Goal: Navigation & Orientation: Find specific page/section

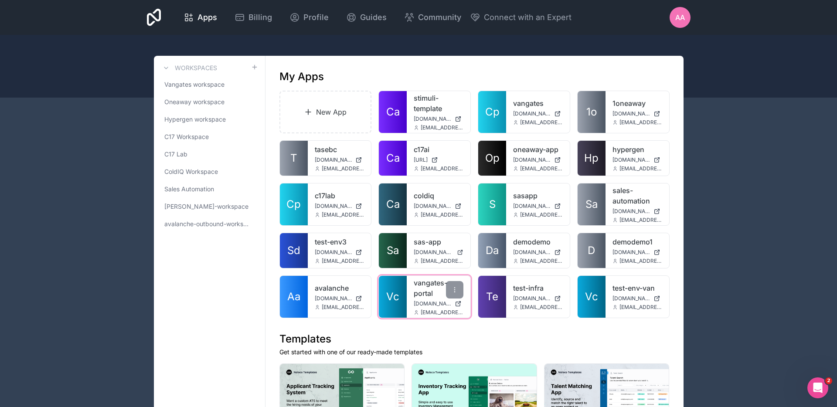
click at [427, 290] on link "vangates-portal" at bounding box center [439, 288] width 50 height 21
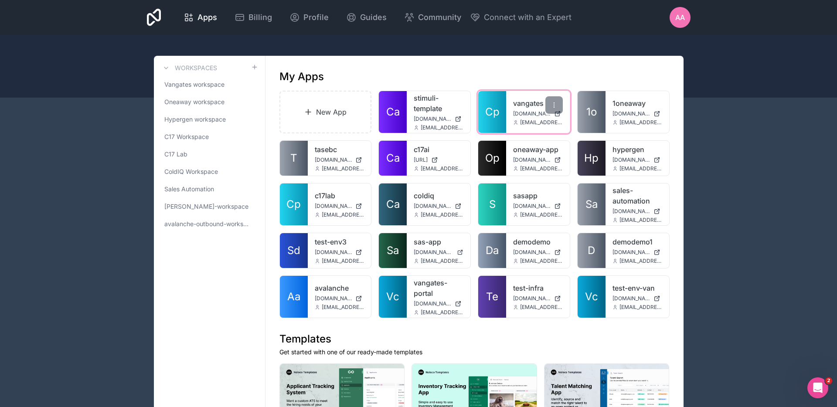
click at [510, 99] on div "vangates vangates.noloco.co admin@vangates.com" at bounding box center [538, 112] width 64 height 42
click at [521, 103] on link "vangates" at bounding box center [538, 103] width 50 height 10
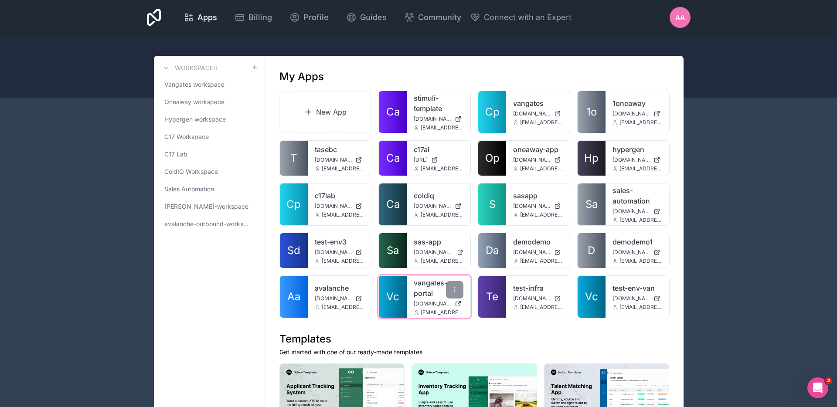
click at [418, 289] on link "vangates-portal" at bounding box center [439, 288] width 50 height 21
